Goal: Information Seeking & Learning: Learn about a topic

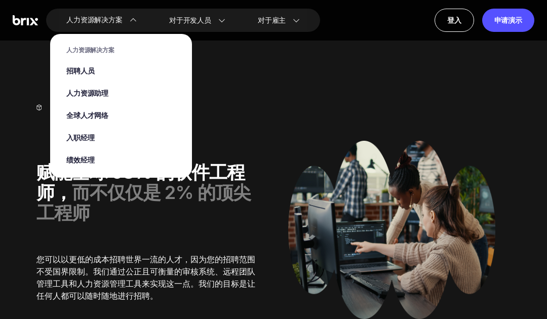
click at [98, 114] on font "全球人才网络" at bounding box center [87, 115] width 42 height 11
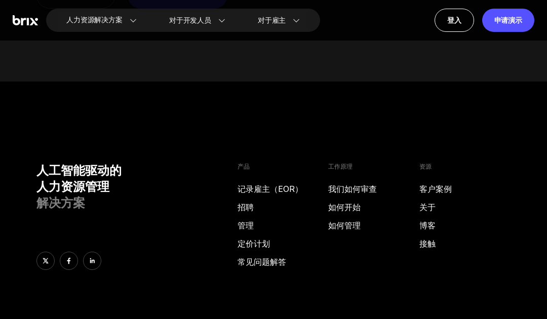
scroll to position [1316, 0]
click at [430, 211] on font "关于" at bounding box center [428, 208] width 16 height 10
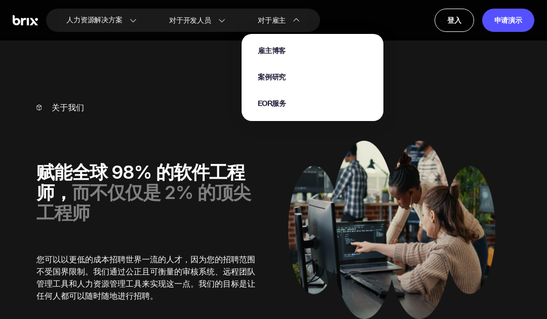
click at [275, 72] on font "案例研究" at bounding box center [272, 77] width 28 height 11
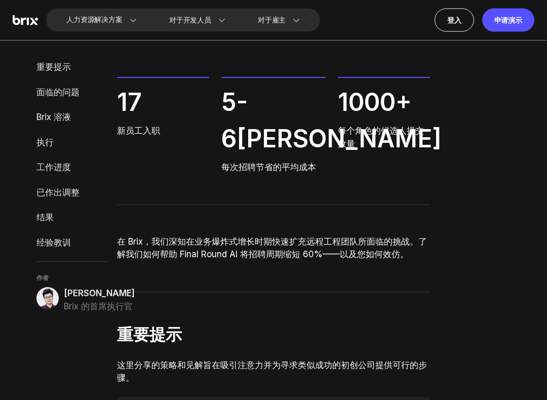
scroll to position [95, 0]
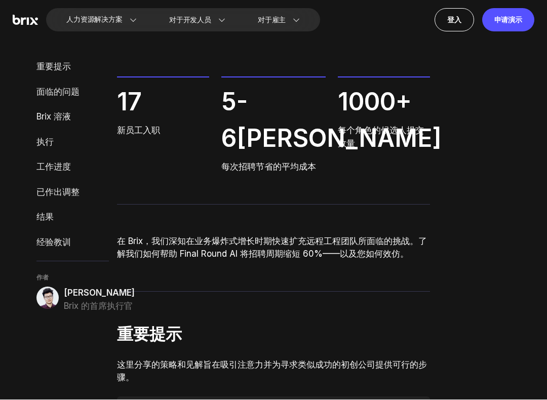
click at [72, 302] on font "Brix 的首席执行官" at bounding box center [98, 307] width 69 height 10
click at [41, 289] on img at bounding box center [47, 298] width 22 height 22
click at [69, 284] on div "作者 杨志强 Brix 的首席执行官" at bounding box center [72, 293] width 72 height 39
click at [42, 288] on img at bounding box center [47, 298] width 22 height 22
click at [38, 292] on img at bounding box center [47, 298] width 22 height 22
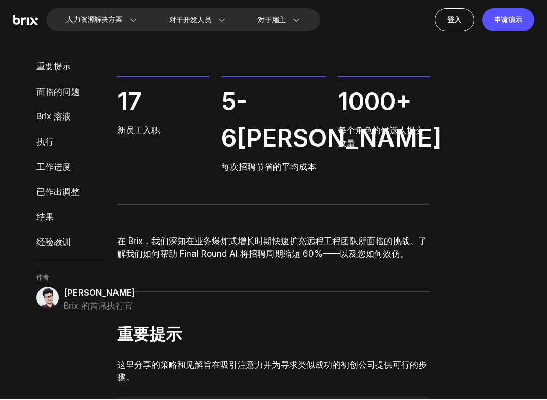
click at [66, 307] on font "Brix 的首席执行官" at bounding box center [98, 307] width 69 height 10
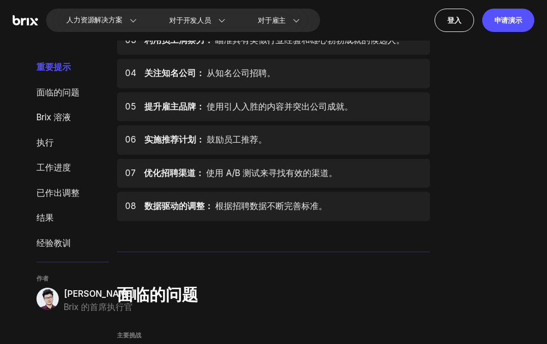
scroll to position [0, 0]
